Goal: Find contact information: Find contact information

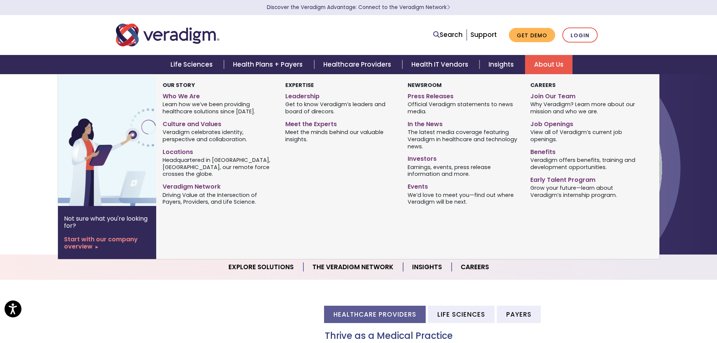
click at [558, 63] on link "About Us" at bounding box center [548, 64] width 47 height 19
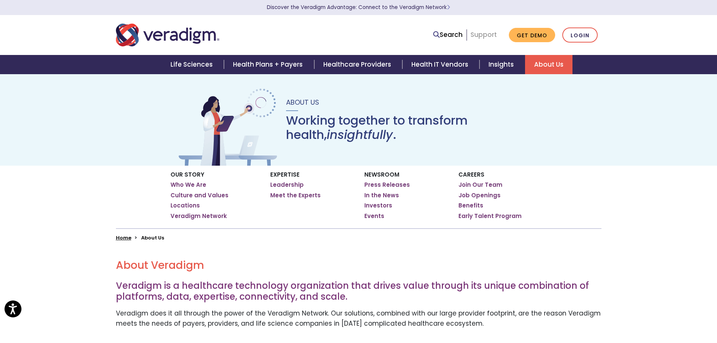
click at [484, 36] on link "Support" at bounding box center [484, 34] width 26 height 9
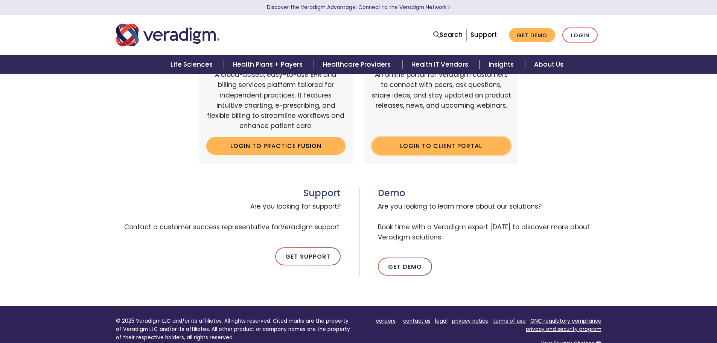
click at [453, 142] on link "Login to Client Portal" at bounding box center [441, 145] width 139 height 17
